Goal: Transaction & Acquisition: Download file/media

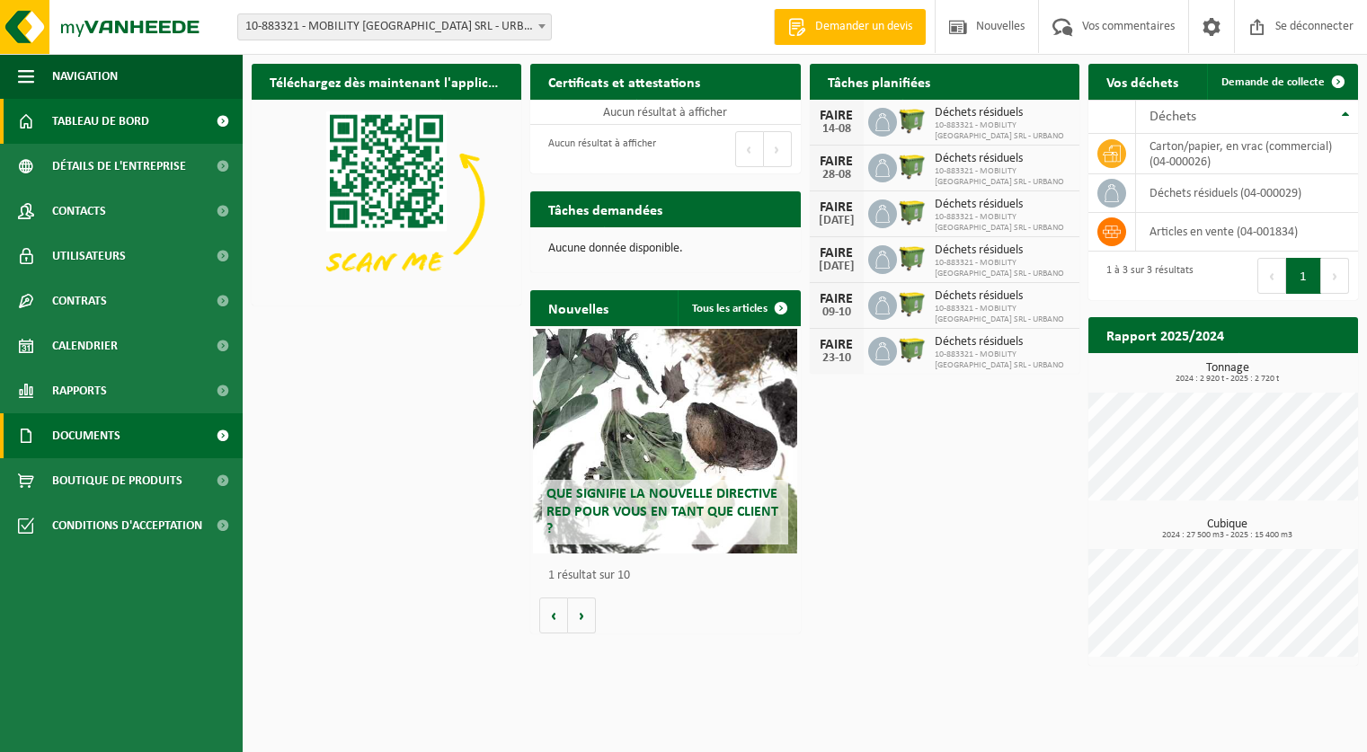
click at [118, 429] on font "Documents" at bounding box center [86, 435] width 68 height 13
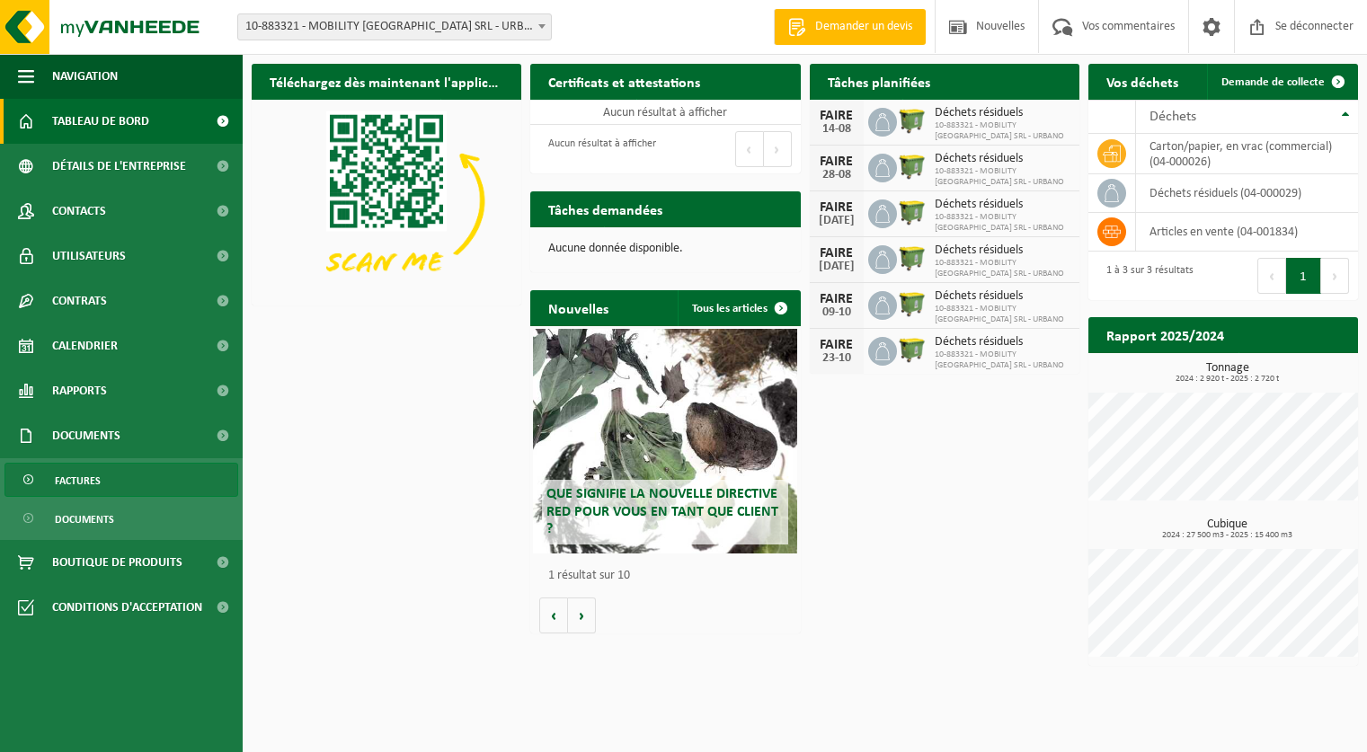
click at [111, 484] on link "Factures" at bounding box center [121, 480] width 234 height 34
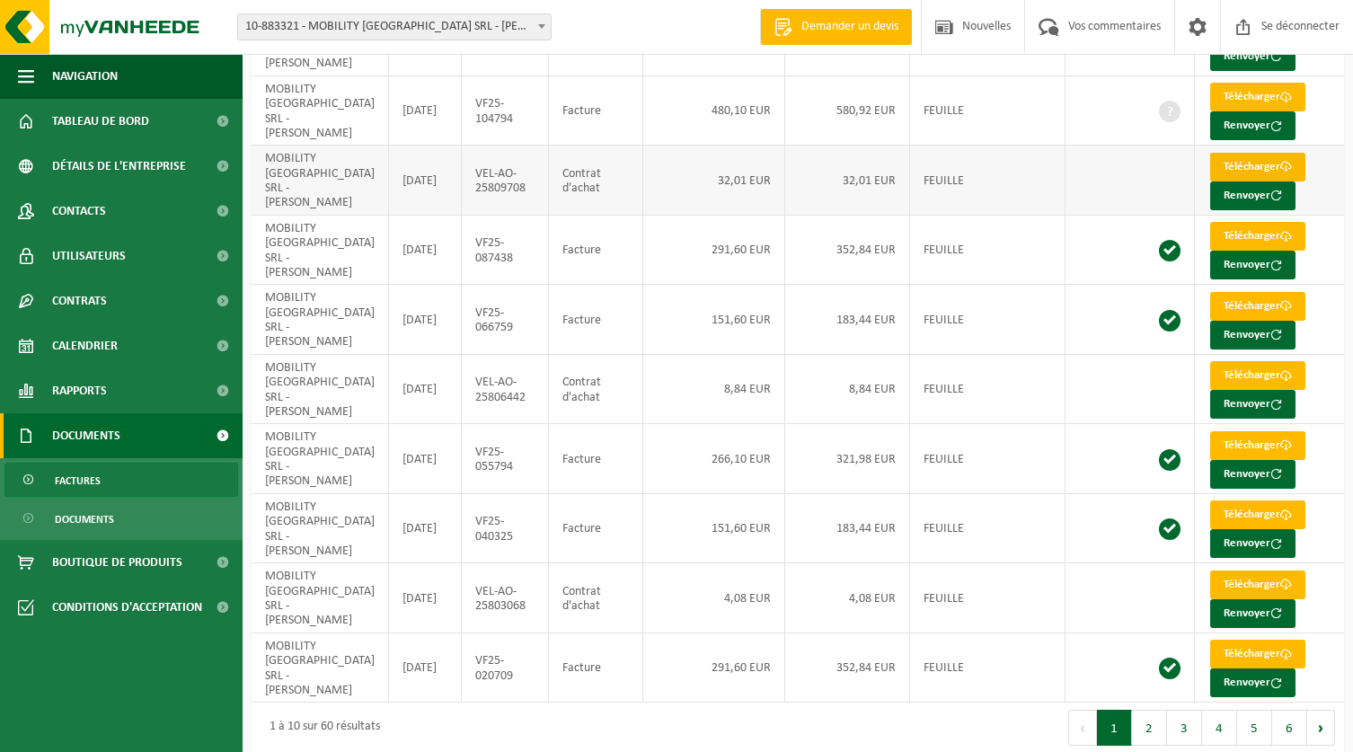
scroll to position [217, 0]
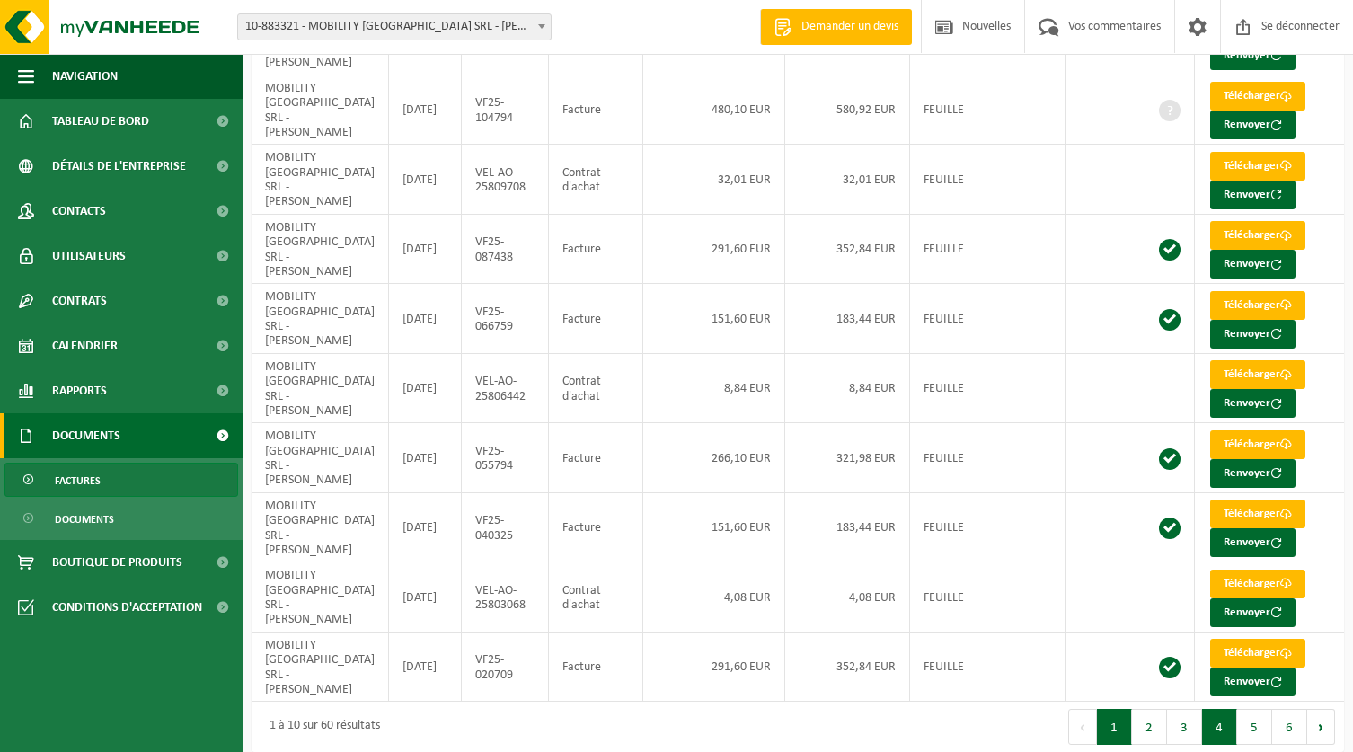
click at [1220, 721] on font "4" at bounding box center [1219, 727] width 7 height 13
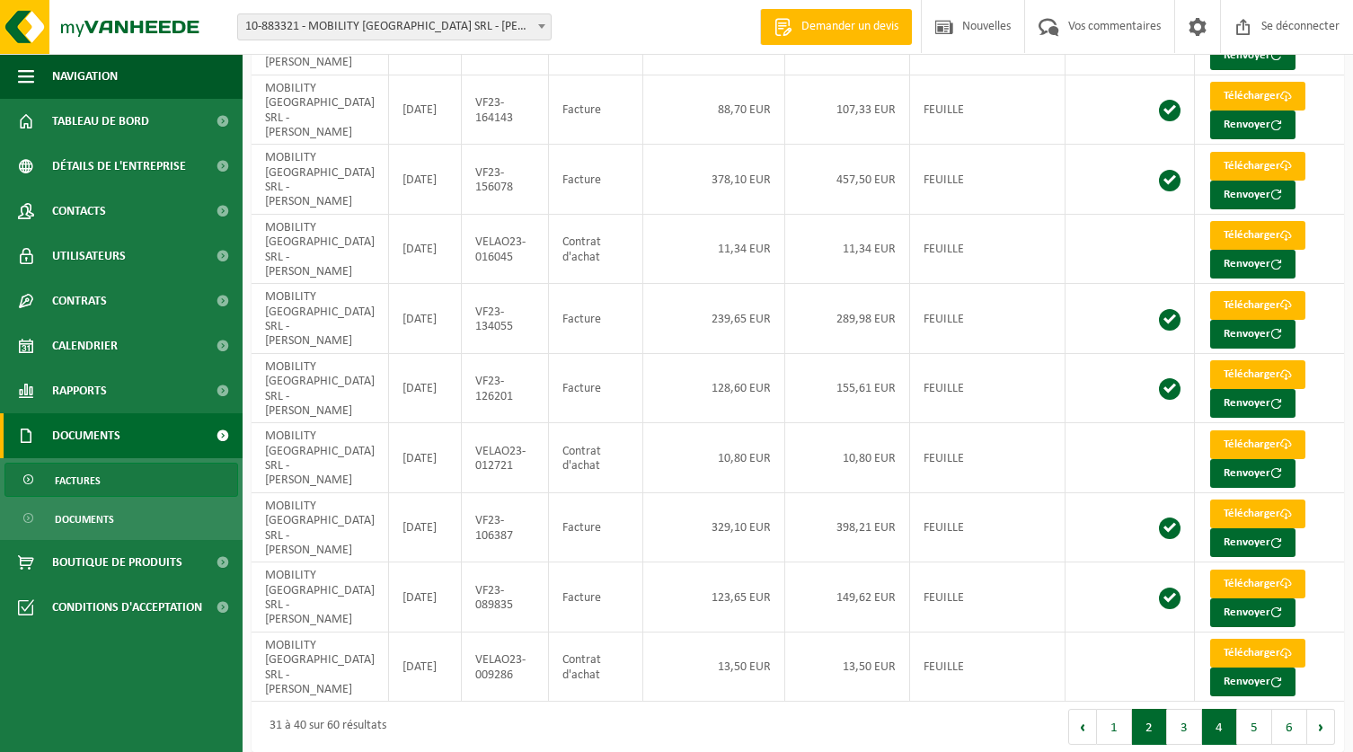
click at [1151, 712] on button "2" at bounding box center [1149, 727] width 35 height 36
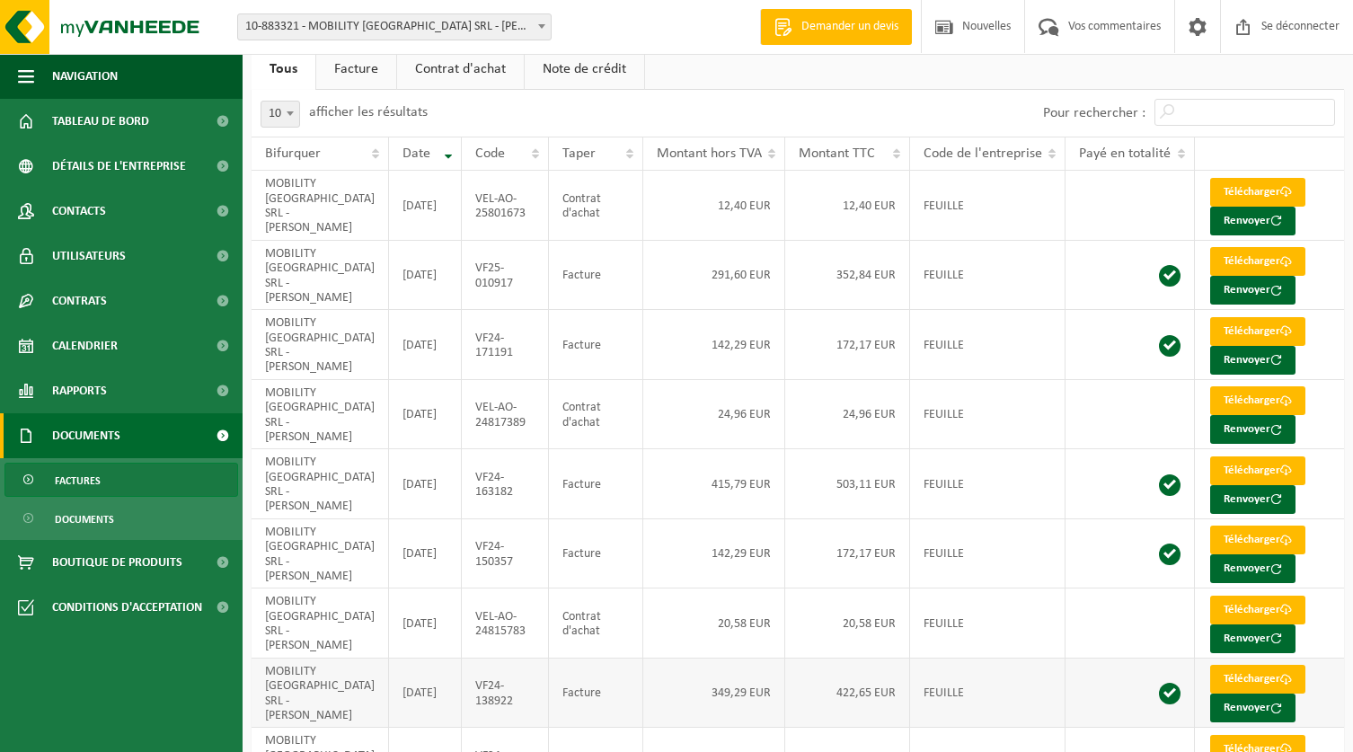
scroll to position [0, 0]
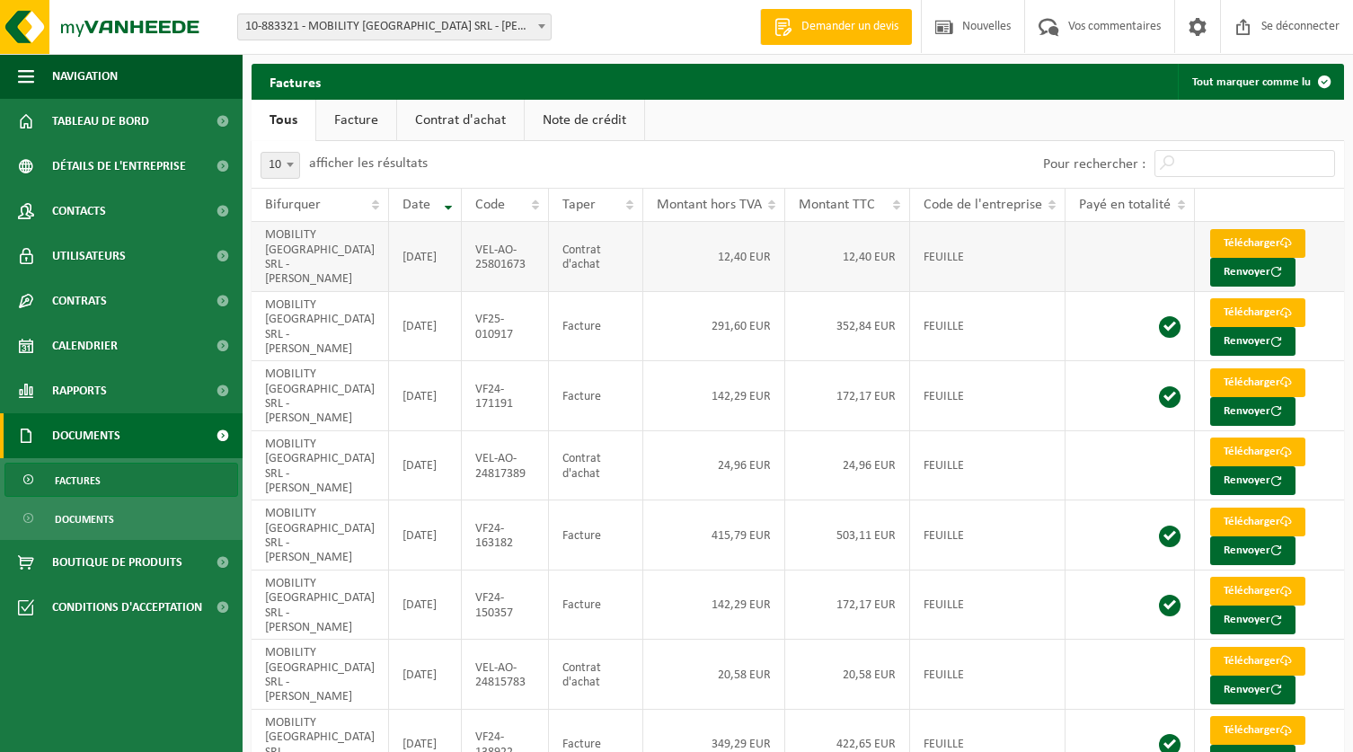
click at [1250, 248] on font "Télécharger" at bounding box center [1252, 243] width 57 height 12
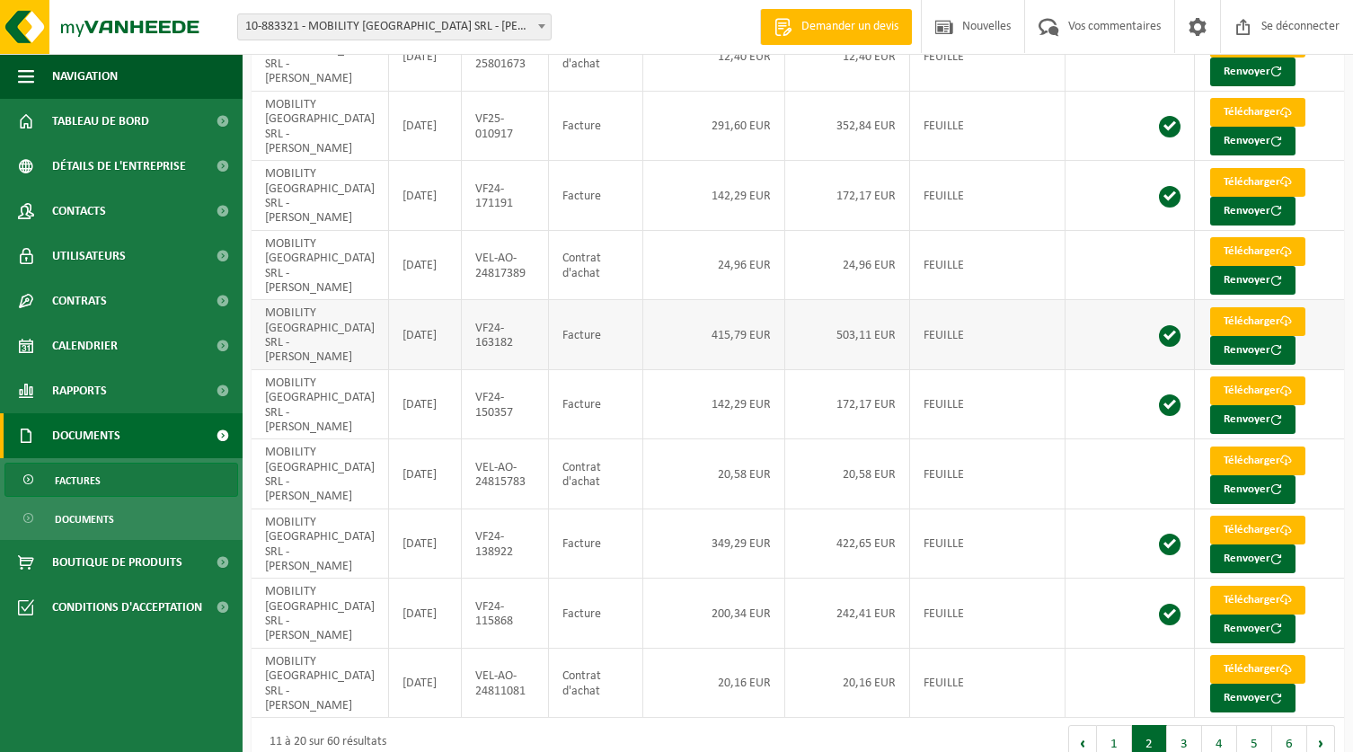
scroll to position [217, 0]
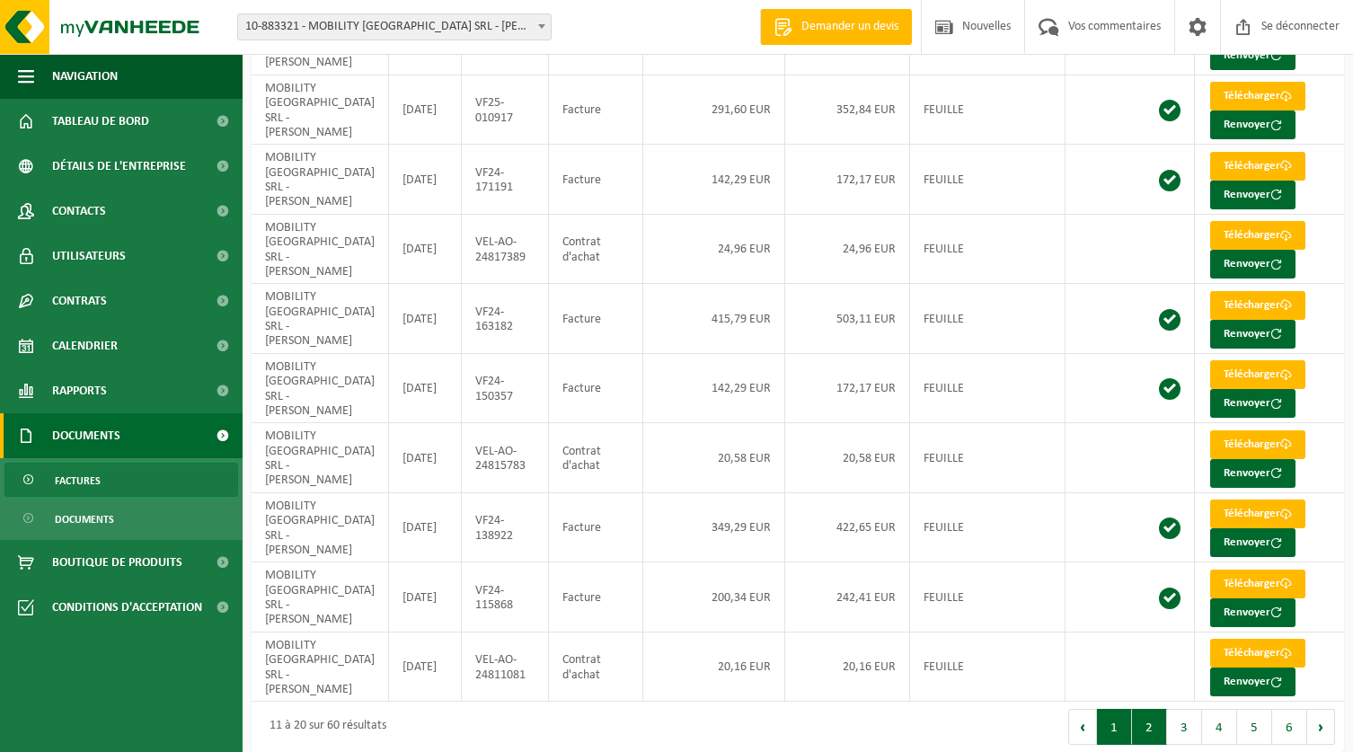
click at [1116, 715] on button "1" at bounding box center [1114, 727] width 35 height 36
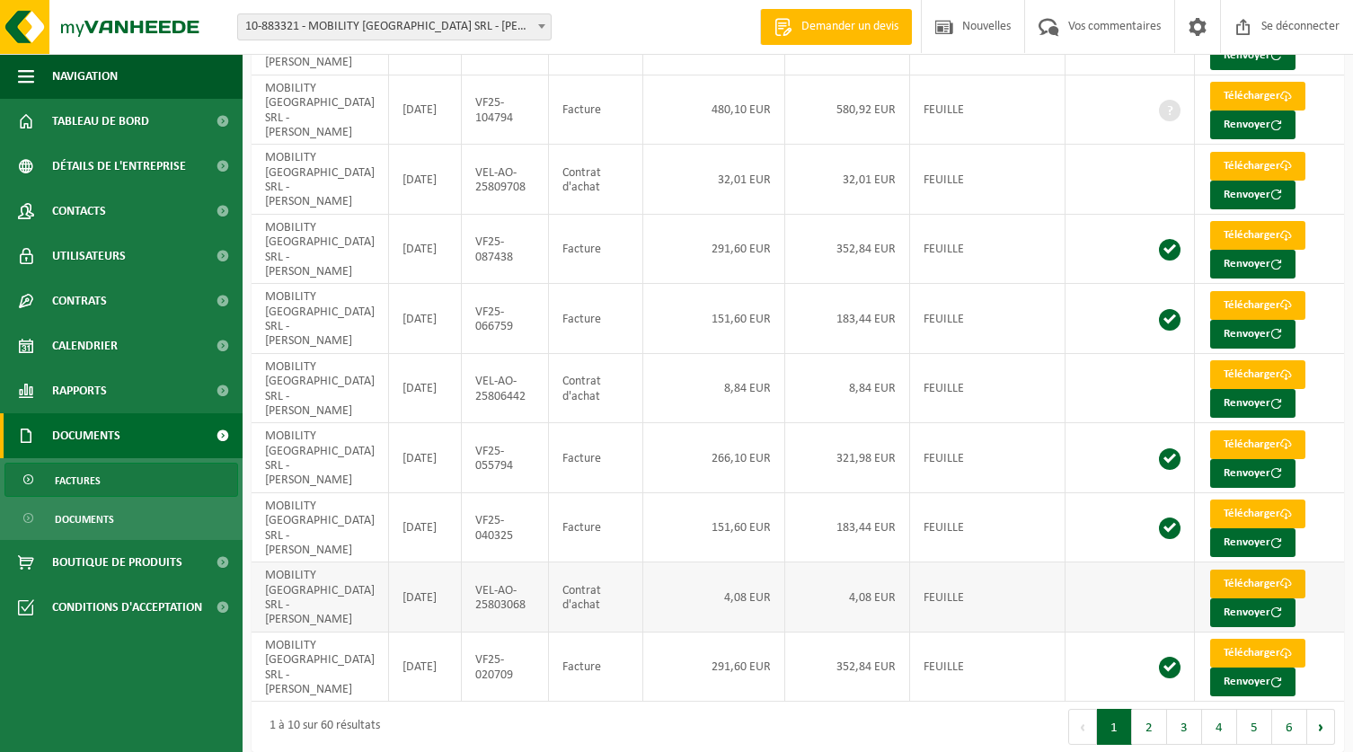
click at [1252, 578] on font "Télécharger" at bounding box center [1252, 584] width 57 height 12
click at [1250, 368] on font "Télécharger" at bounding box center [1252, 374] width 57 height 12
click at [1252, 153] on link "Télécharger" at bounding box center [1257, 166] width 95 height 29
click at [1153, 709] on button "2" at bounding box center [1149, 727] width 35 height 36
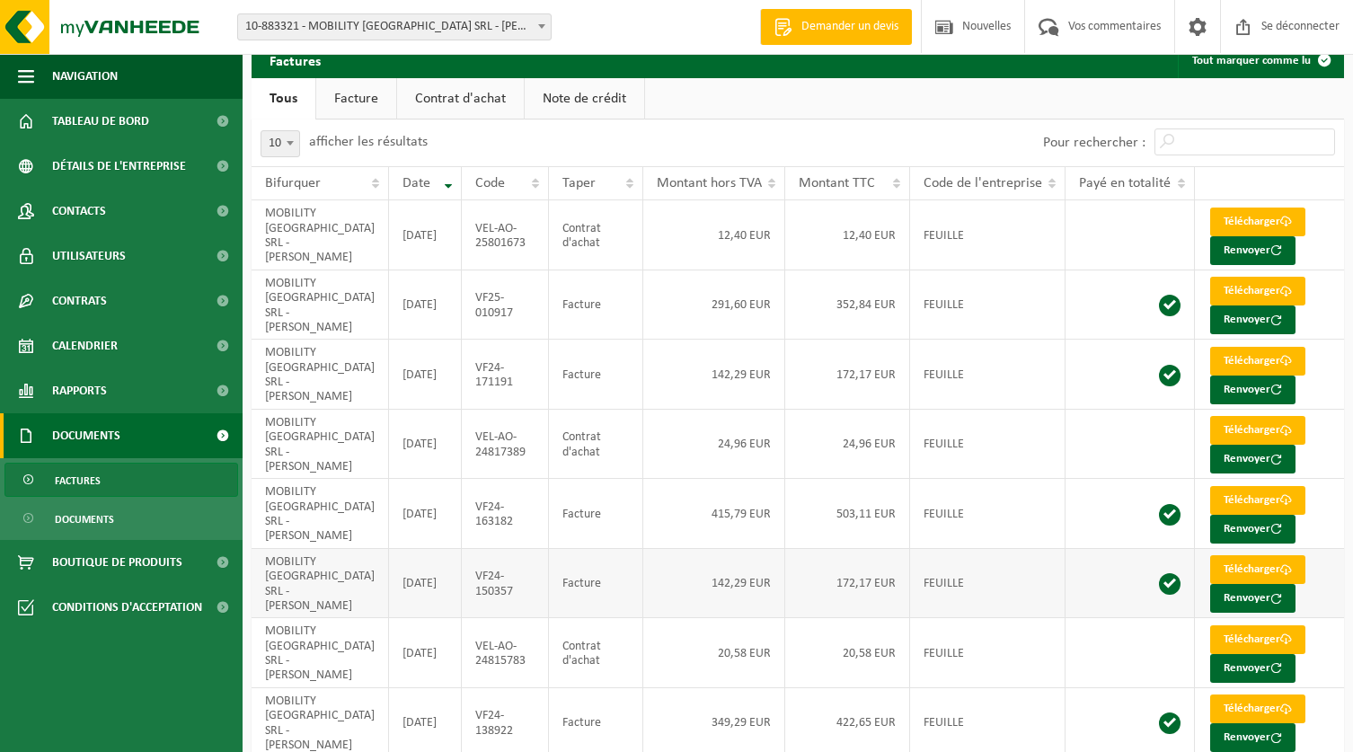
scroll to position [0, 0]
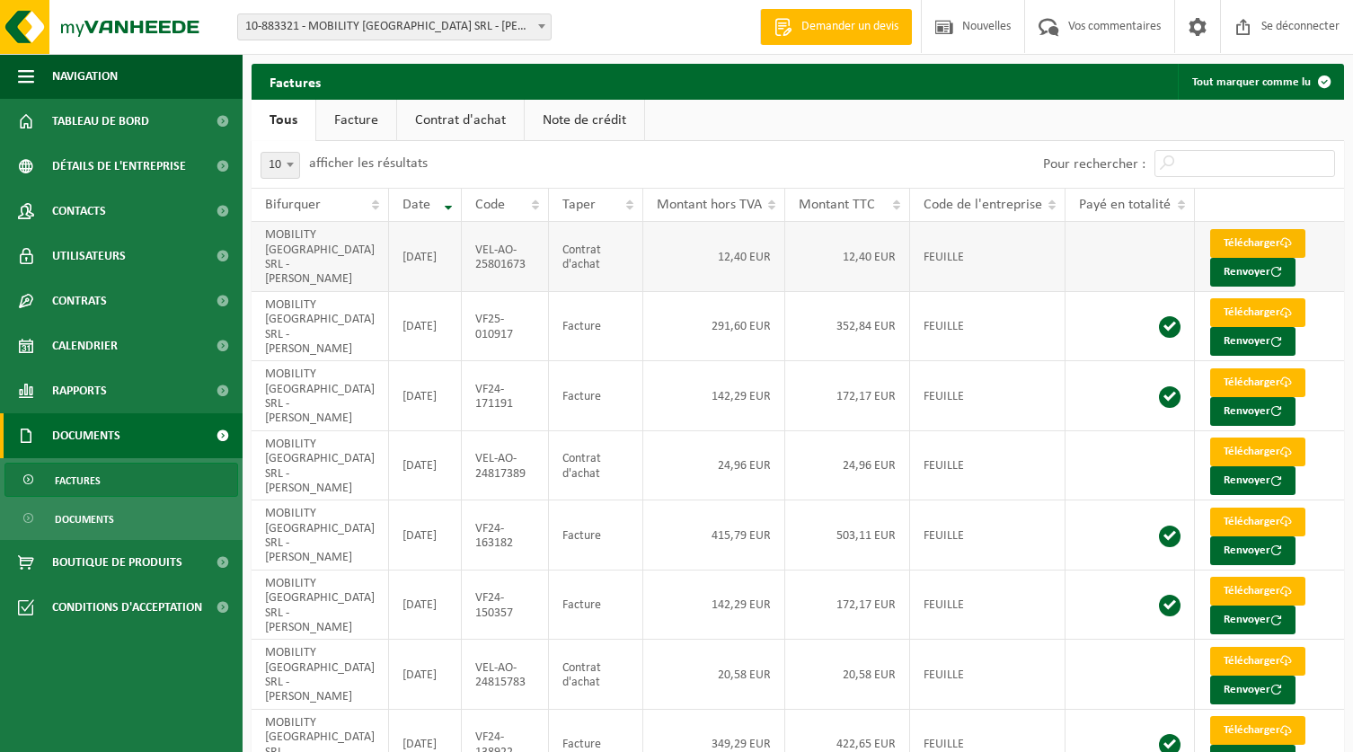
click at [1242, 246] on font "Télécharger" at bounding box center [1252, 243] width 57 height 12
